Goal: Information Seeking & Learning: Learn about a topic

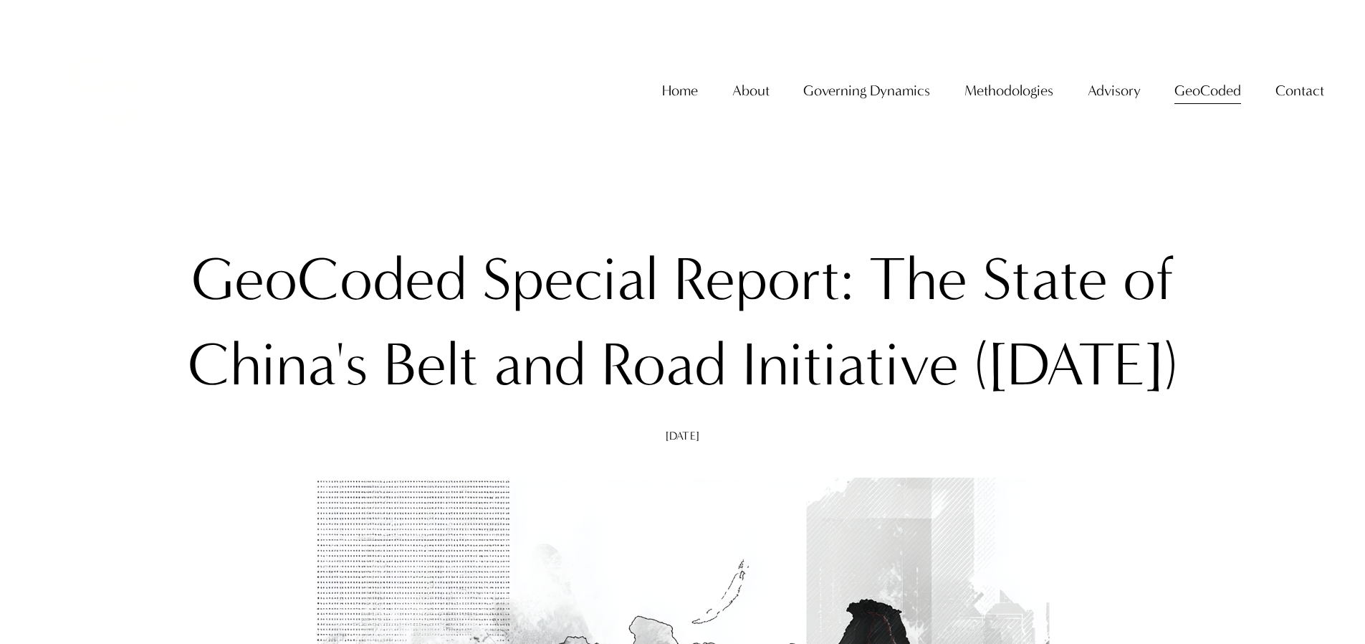
scroll to position [6875, 0]
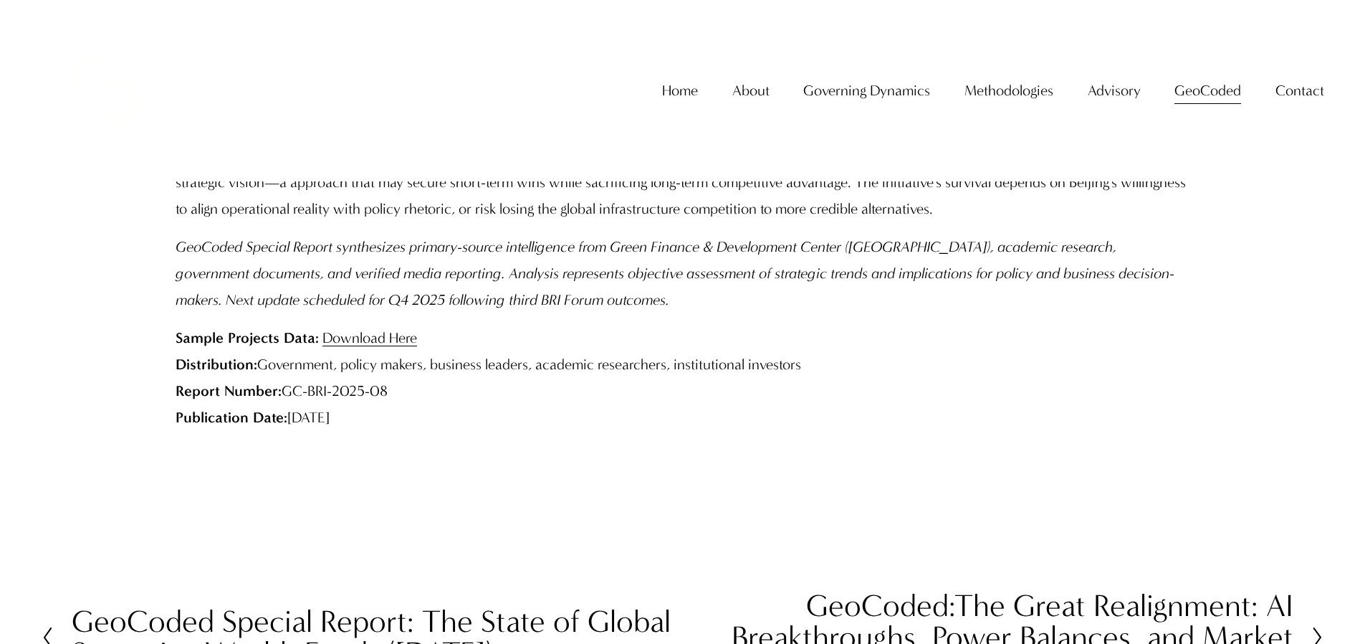
click at [1190, 105] on link "GeoCoded" at bounding box center [1208, 90] width 67 height 29
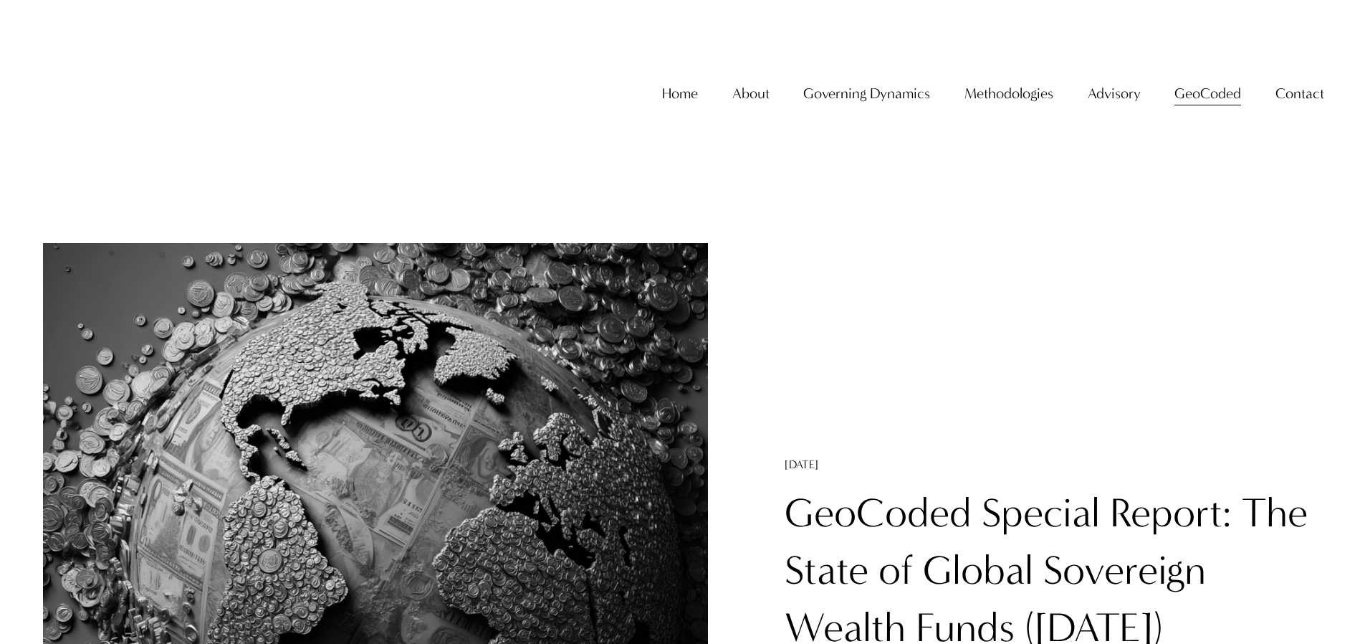
click at [0, 0] on span "GeoCoded Special Reports" at bounding box center [0, 0] width 0 height 0
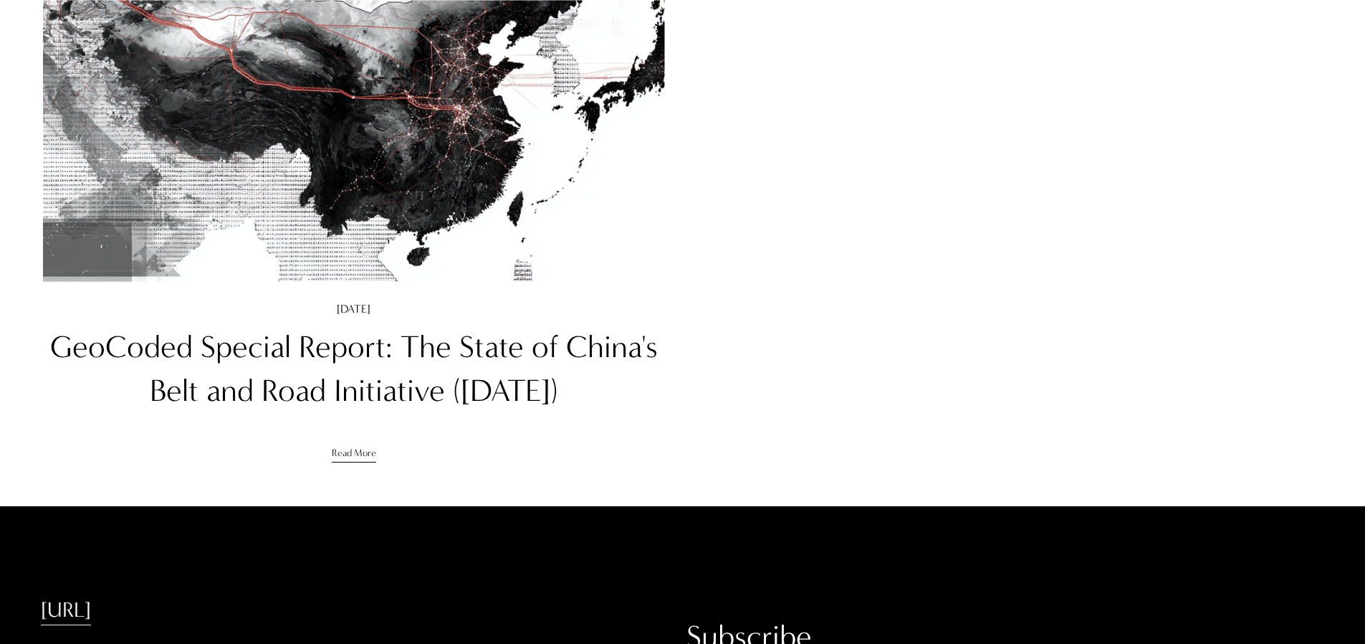
scroll to position [381, 0]
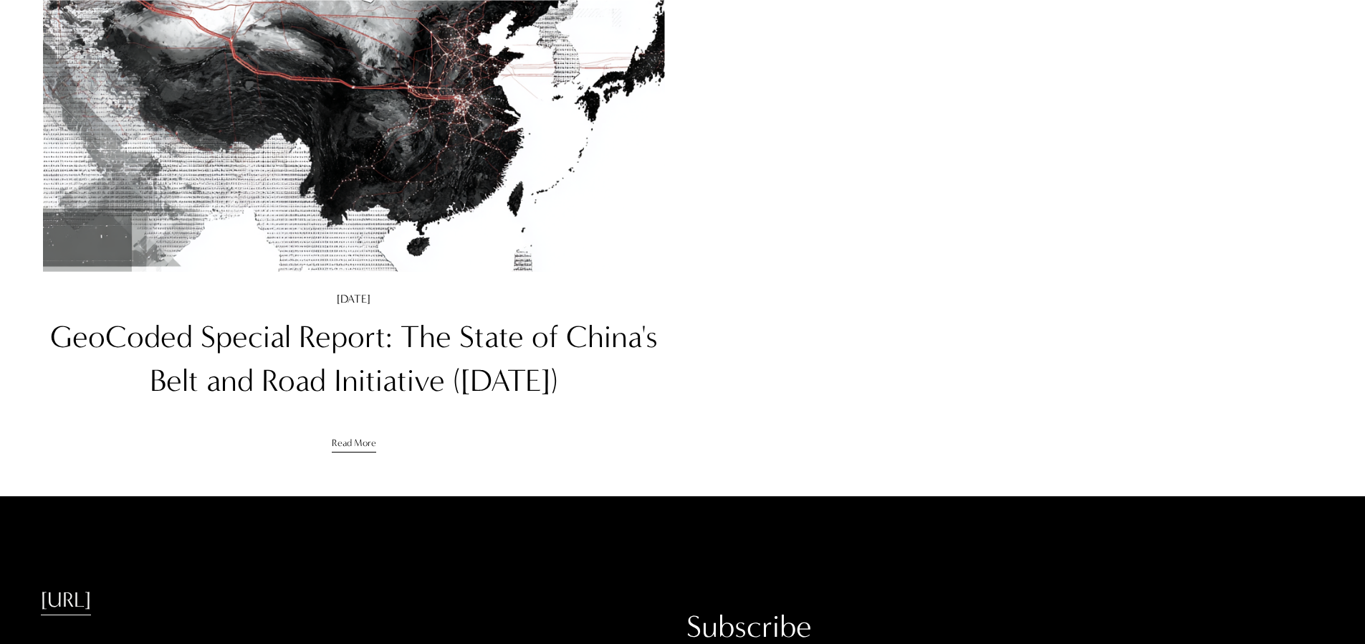
click at [566, 346] on link "GeoCoded Special Report: The State of China's Belt and Road Initiative ([DATE])" at bounding box center [354, 358] width 608 height 80
